Goal: Submit feedback/report problem

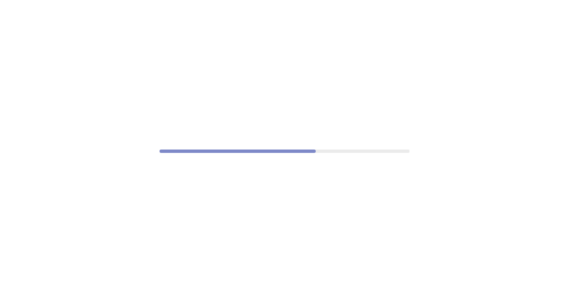
click at [333, 222] on div at bounding box center [284, 151] width 569 height 302
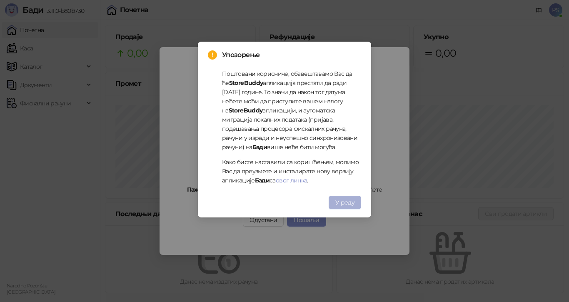
click at [343, 204] on span "У реду" at bounding box center [344, 202] width 19 height 7
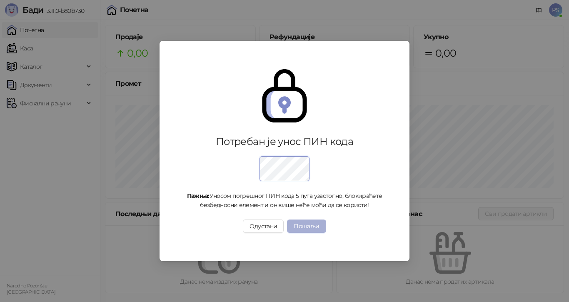
click at [315, 227] on button "Пошаљи" at bounding box center [306, 225] width 39 height 13
